Goal: Transaction & Acquisition: Purchase product/service

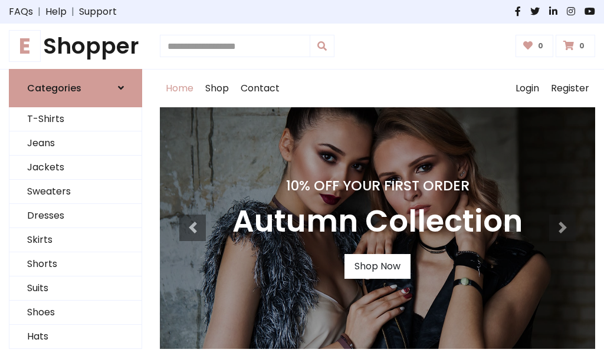
click at [302, 178] on h4 "10% Off Your First Order" at bounding box center [377, 186] width 290 height 17
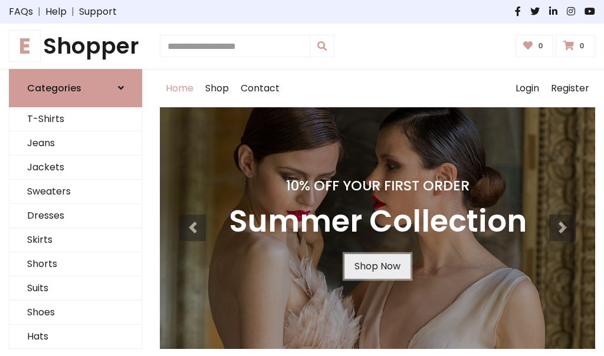
click at [377, 266] on link "Shop Now" at bounding box center [378, 266] width 66 height 25
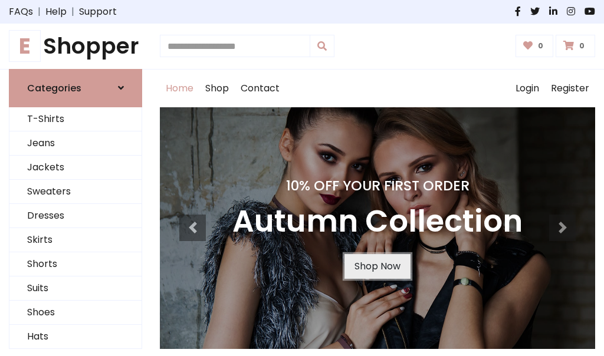
click at [377, 266] on link "Shop Now" at bounding box center [378, 266] width 66 height 25
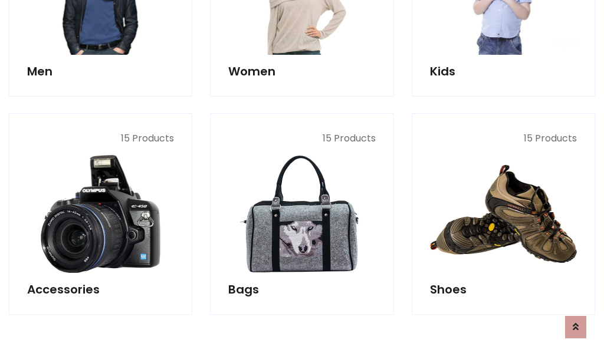
scroll to position [1176, 0]
